Goal: Task Accomplishment & Management: Manage account settings

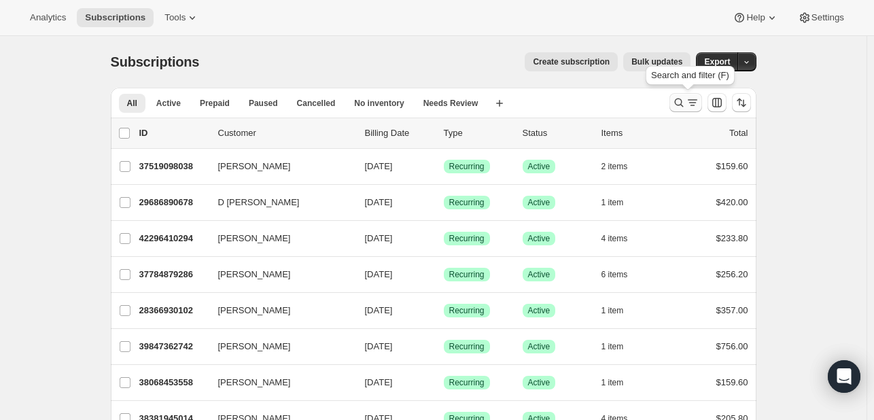
click at [680, 106] on icon "Search and filter results" at bounding box center [679, 103] width 14 height 14
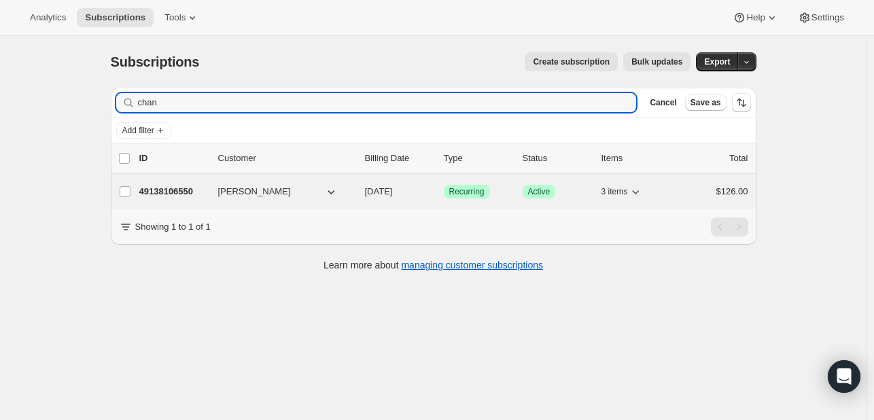
type input "chan"
click at [155, 191] on p "49138106550" at bounding box center [173, 192] width 68 height 14
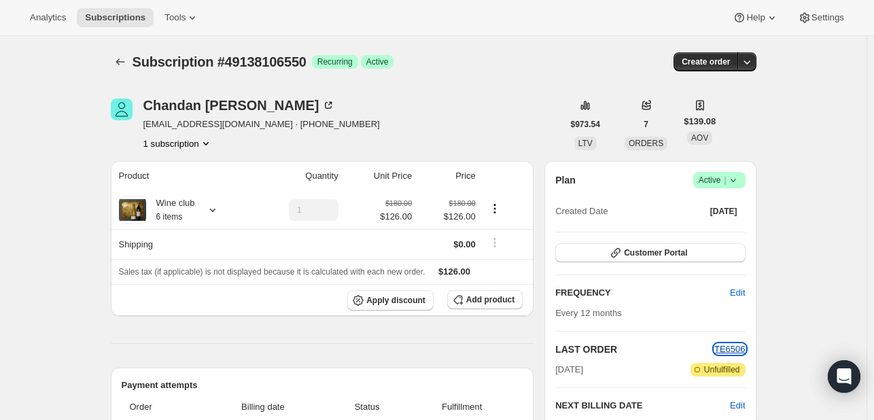
click at [741, 348] on span "TE6506" at bounding box center [729, 349] width 31 height 10
click at [693, 253] on button "Customer Portal" at bounding box center [650, 252] width 190 height 19
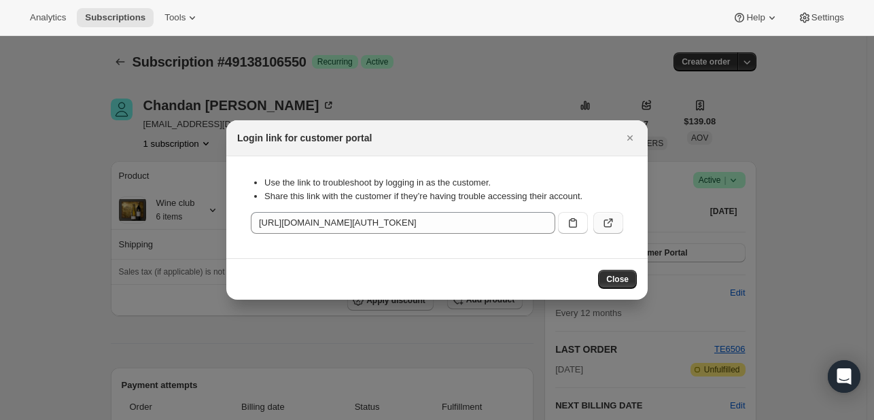
click at [604, 228] on icon ":rcc:" at bounding box center [608, 223] width 14 height 14
click at [633, 137] on icon "Close" at bounding box center [630, 138] width 14 height 14
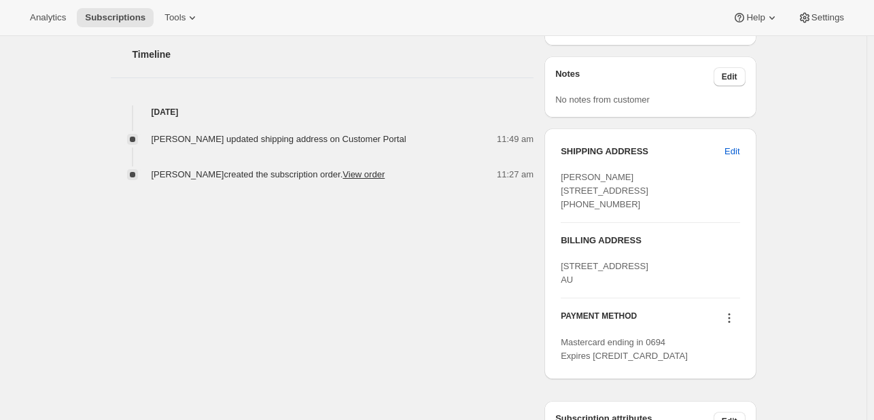
scroll to position [476, 0]
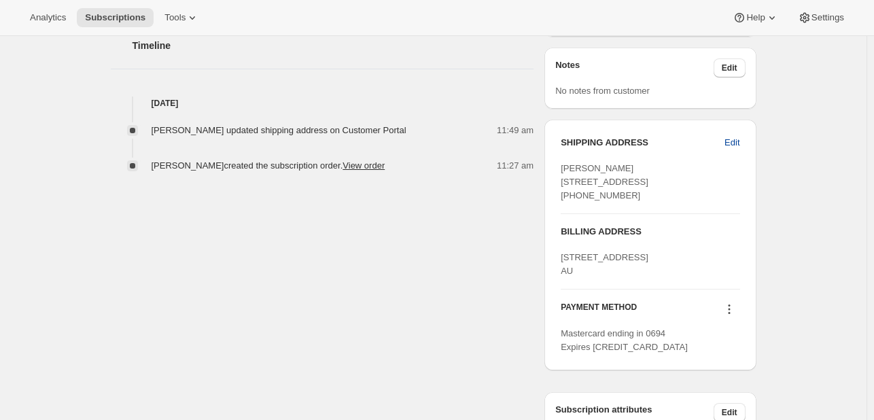
click at [739, 145] on span "Edit" at bounding box center [731, 143] width 15 height 14
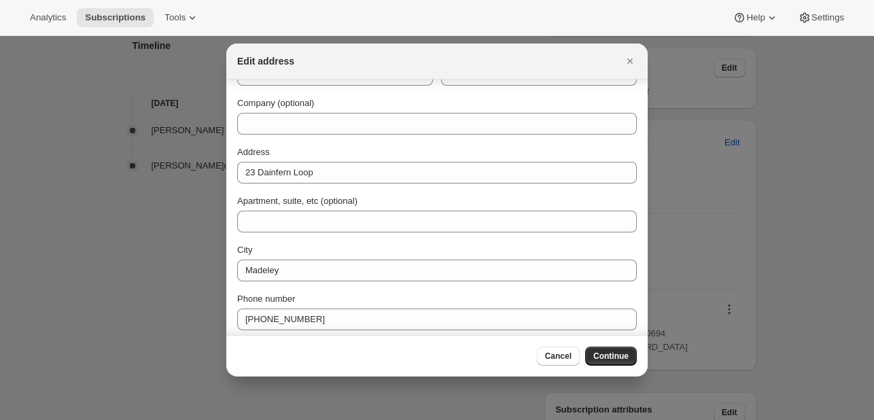
scroll to position [98, 0]
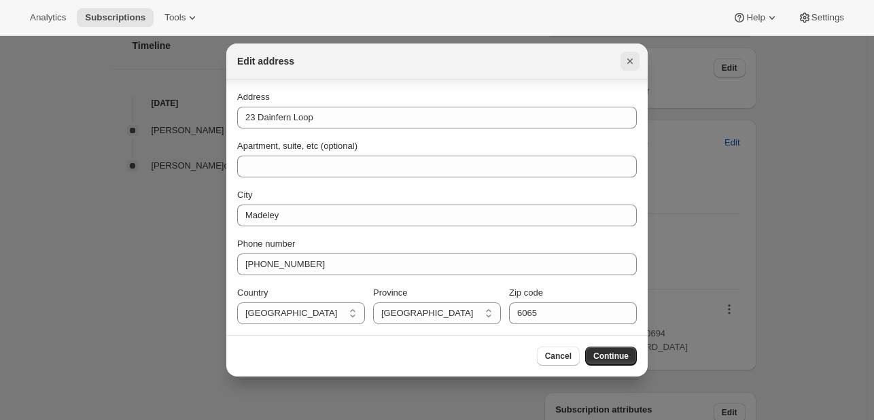
click at [631, 65] on icon "Close" at bounding box center [630, 61] width 14 height 14
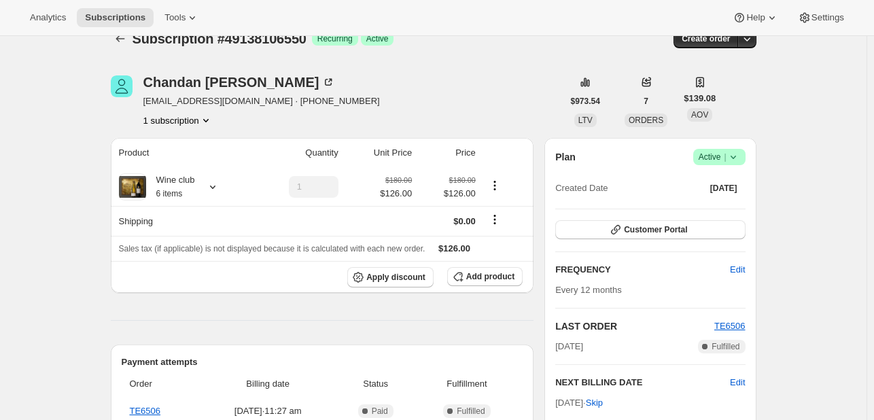
scroll to position [0, 0]
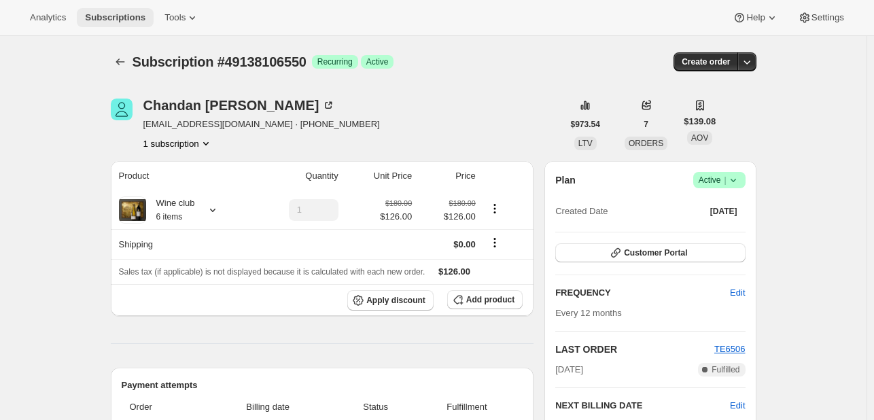
click at [112, 20] on span "Subscriptions" at bounding box center [115, 17] width 60 height 11
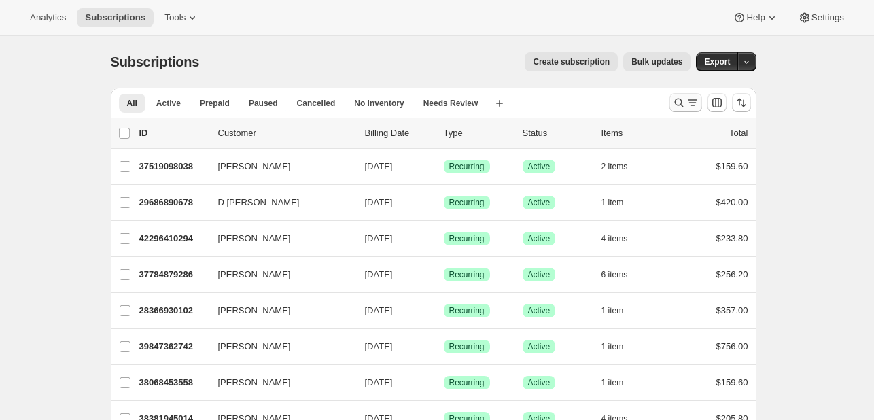
click at [688, 104] on icon "Search and filter results" at bounding box center [693, 103] width 14 height 14
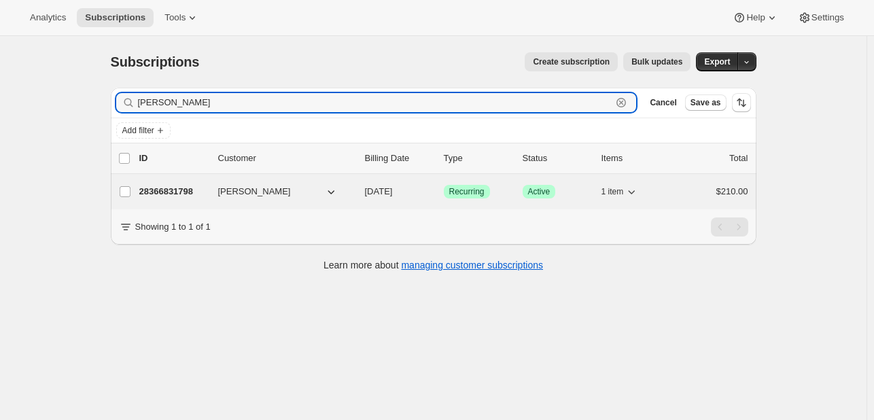
type input "scott"
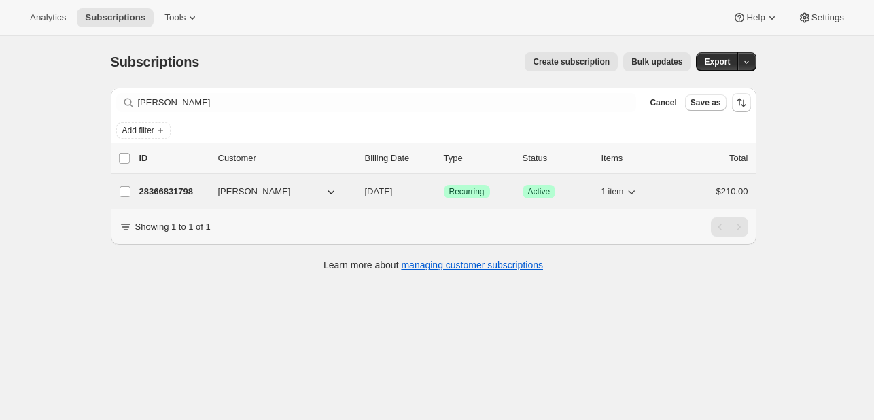
click at [182, 190] on p "28366831798" at bounding box center [173, 192] width 68 height 14
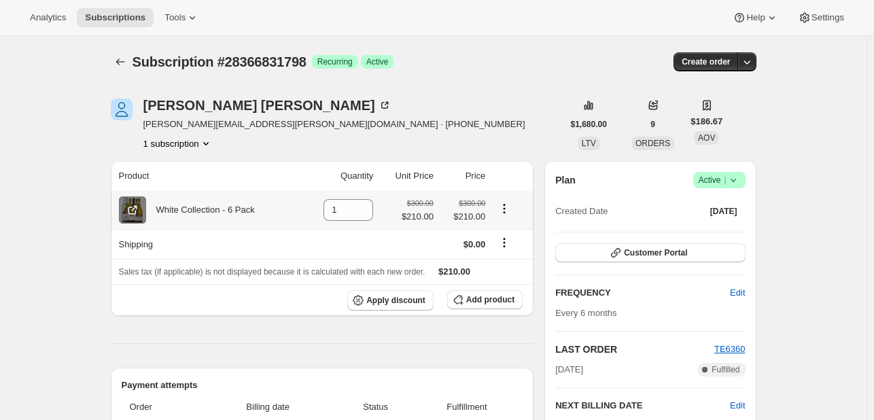
click at [130, 220] on span at bounding box center [132, 209] width 27 height 27
